Goal: Transaction & Acquisition: Purchase product/service

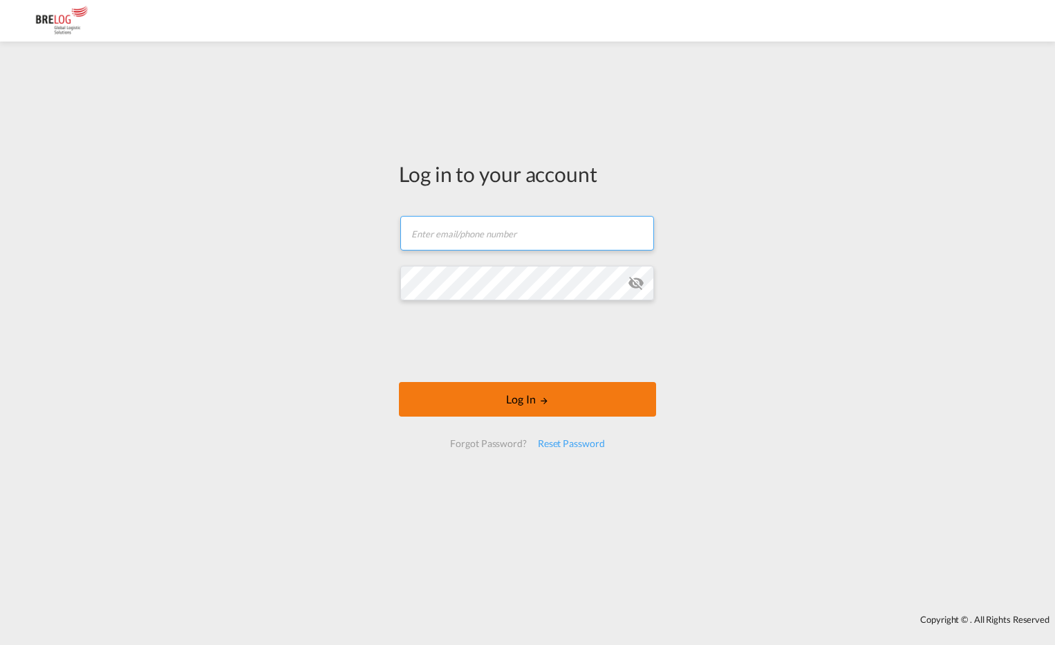
type input "[PERSON_NAME][EMAIL_ADDRESS][DOMAIN_NAME]"
click at [538, 398] on button "Log In" at bounding box center [527, 399] width 257 height 35
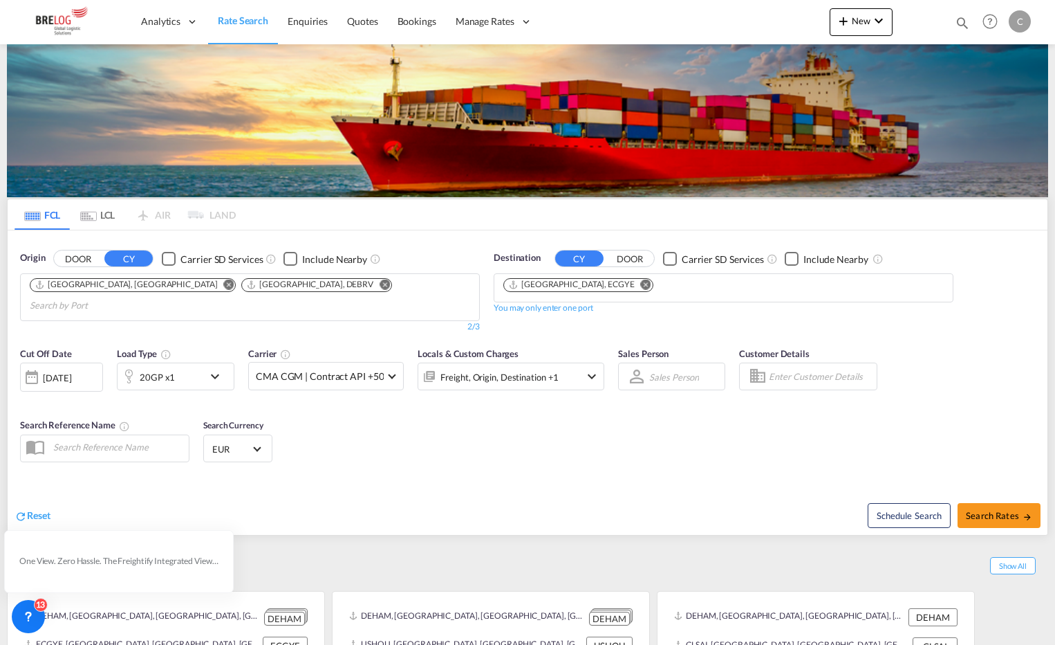
click at [641, 279] on md-icon "Remove" at bounding box center [646, 284] width 10 height 10
click at [565, 277] on input "Chips input." at bounding box center [568, 288] width 131 height 22
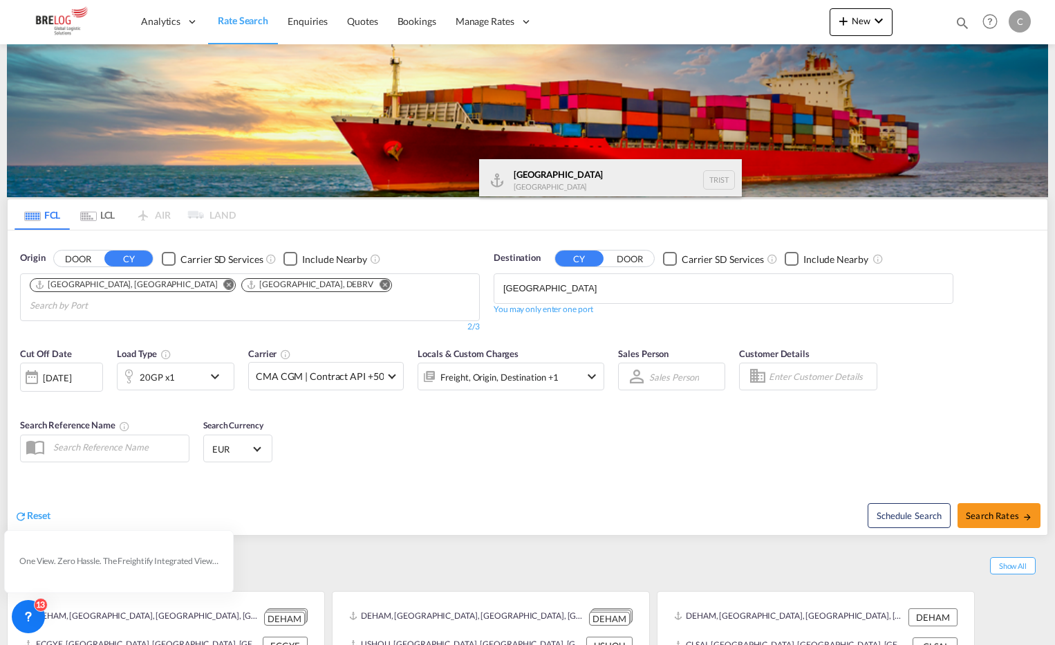
type input "[GEOGRAPHIC_DATA]"
click at [533, 172] on div "[GEOGRAPHIC_DATA] [GEOGRAPHIC_DATA] TRIST" at bounding box center [610, 179] width 263 height 41
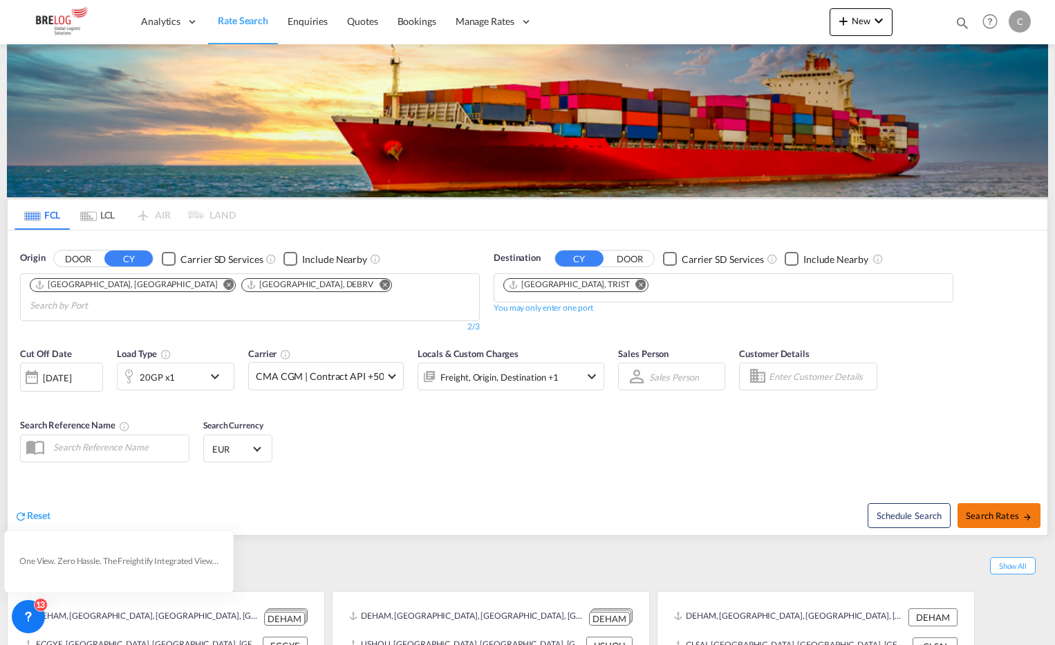
click at [1015, 510] on span "Search Rates" at bounding box center [999, 515] width 66 height 11
type input "DEHAM,DEBRV to TRIST / [DATE]"
